Goal: Information Seeking & Learning: Learn about a topic

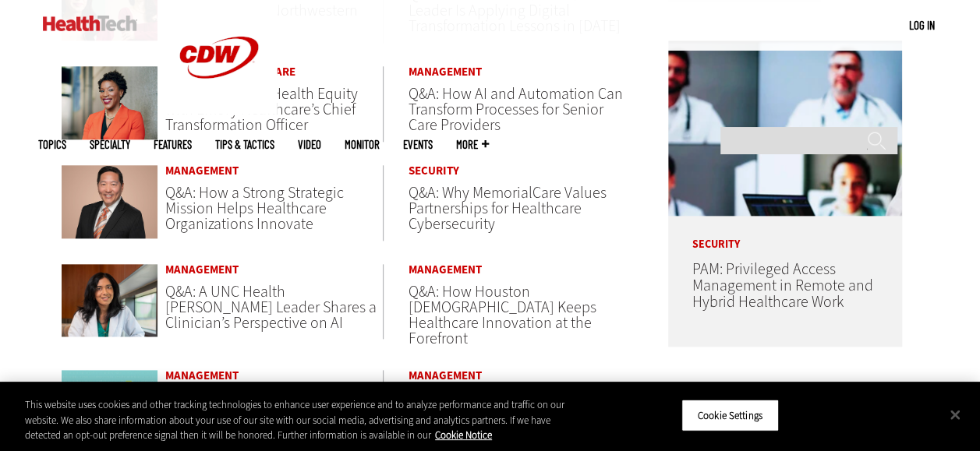
scroll to position [780, 0]
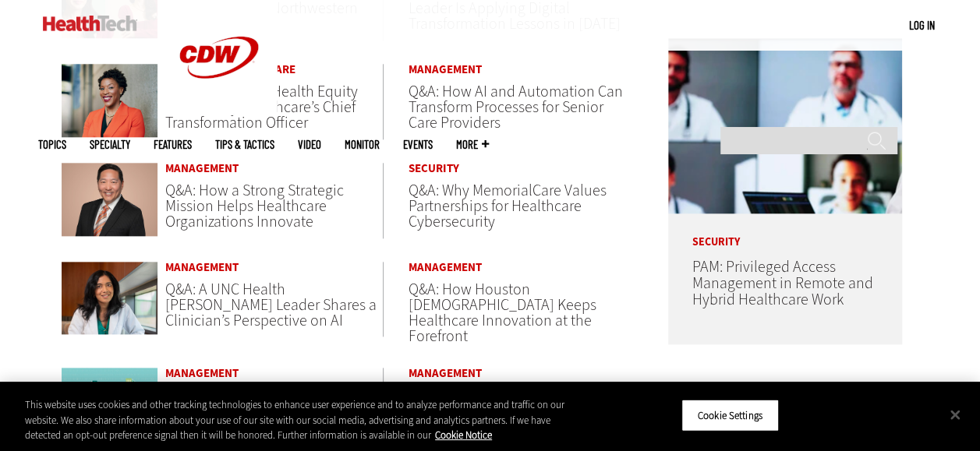
click at [502, 198] on span "Q&A: Why MemorialCare Values Partnerships for Healthcare Cybersecurity" at bounding box center [507, 206] width 198 height 52
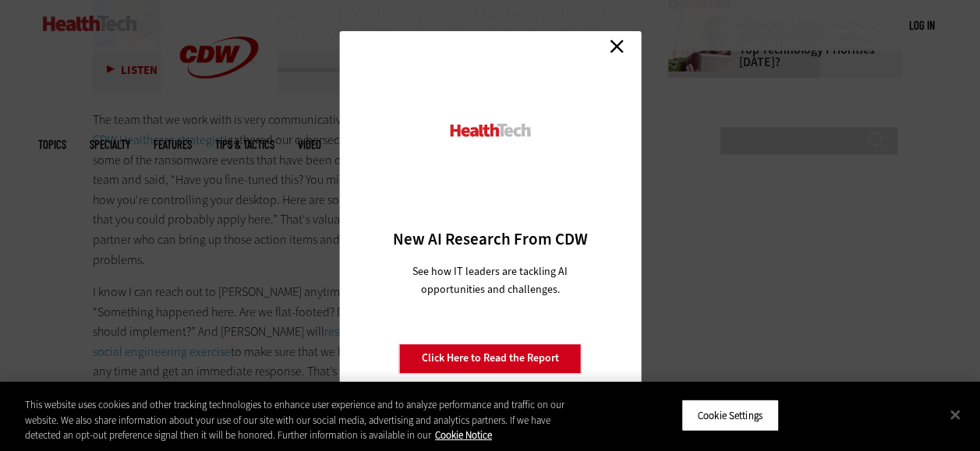
scroll to position [2432, 0]
click at [617, 47] on link "Close" at bounding box center [616, 46] width 23 height 23
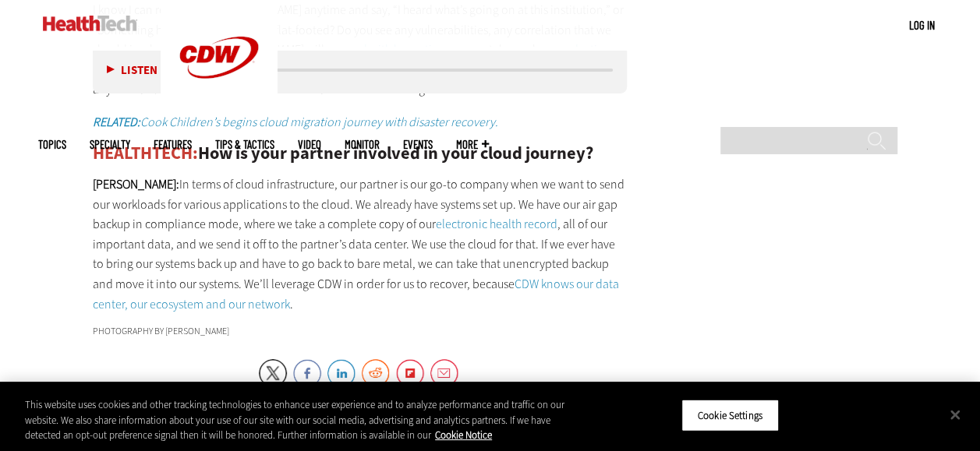
scroll to position [2744, 0]
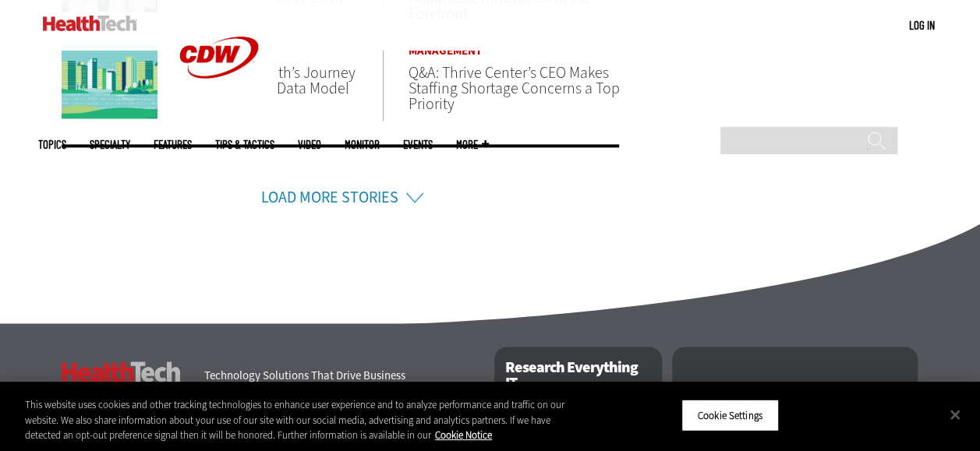
scroll to position [1123, 0]
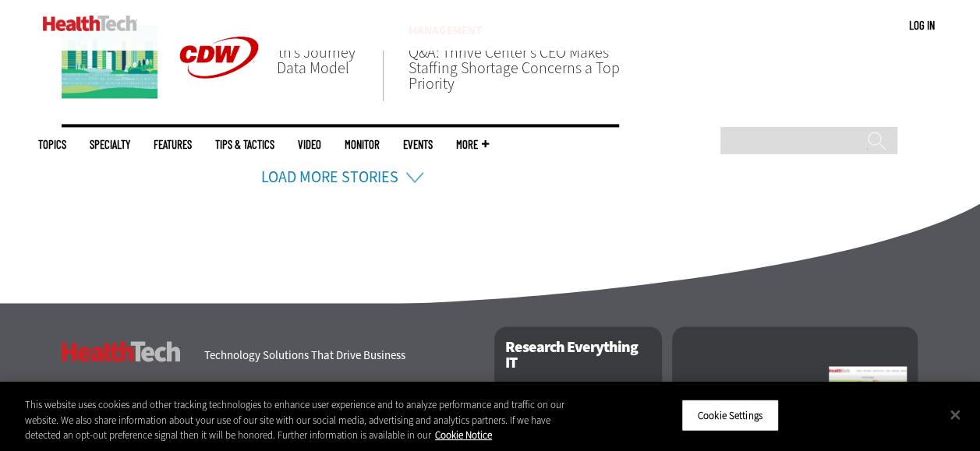
click at [412, 171] on li "Load More Stories" at bounding box center [341, 156] width 558 height 65
click at [357, 169] on link "Load More Stories" at bounding box center [329, 177] width 137 height 21
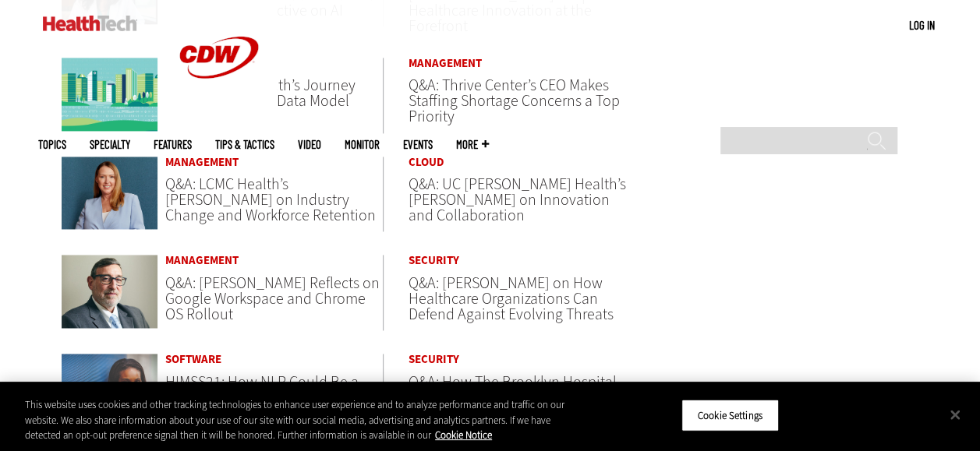
scroll to position [1091, 0]
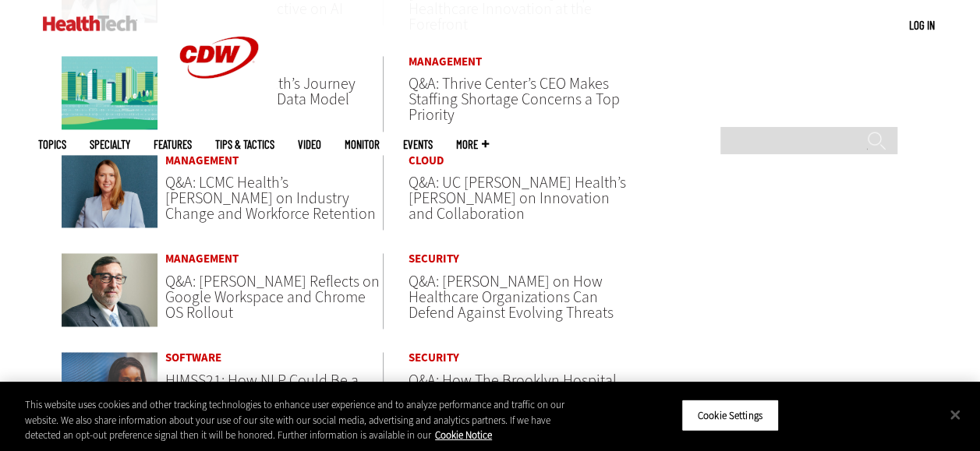
click at [214, 271] on span "Q&A: Mark Eimer Reflects on Google Workspace and Chrome OS Rollout" at bounding box center [272, 297] width 214 height 52
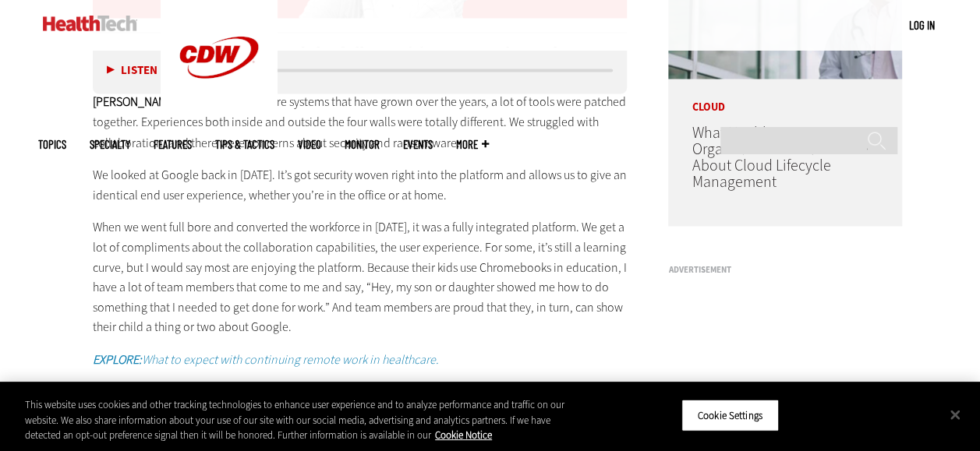
scroll to position [1341, 0]
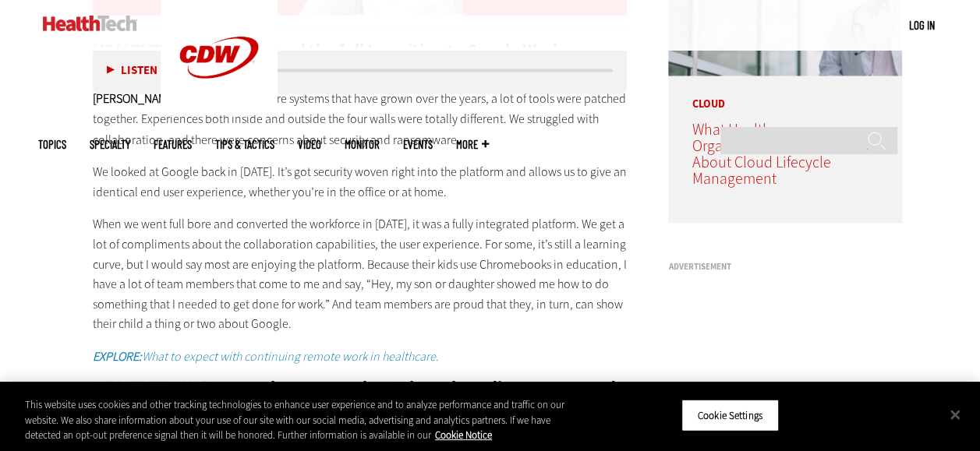
click at [789, 154] on span "What Healthcare Organizations Need To Know About Cloud Lifecycle Management" at bounding box center [783, 153] width 184 height 70
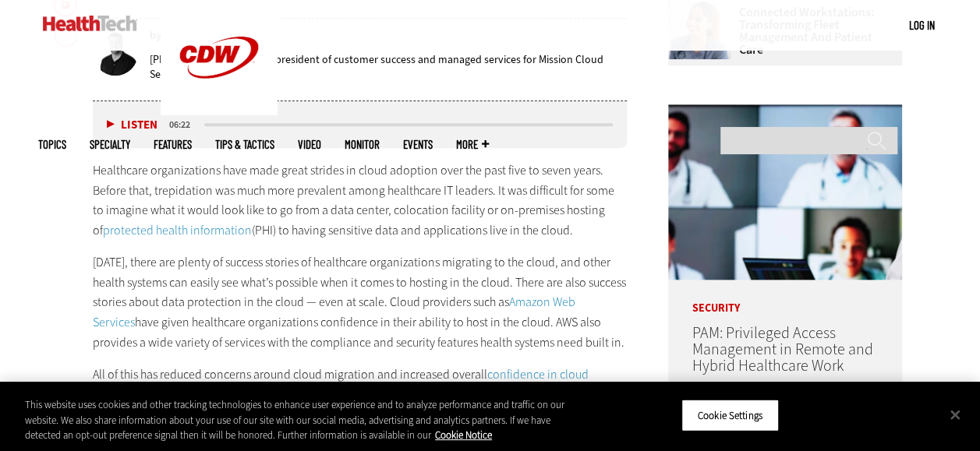
scroll to position [748, 0]
